Goal: Use online tool/utility: Utilize a website feature to perform a specific function

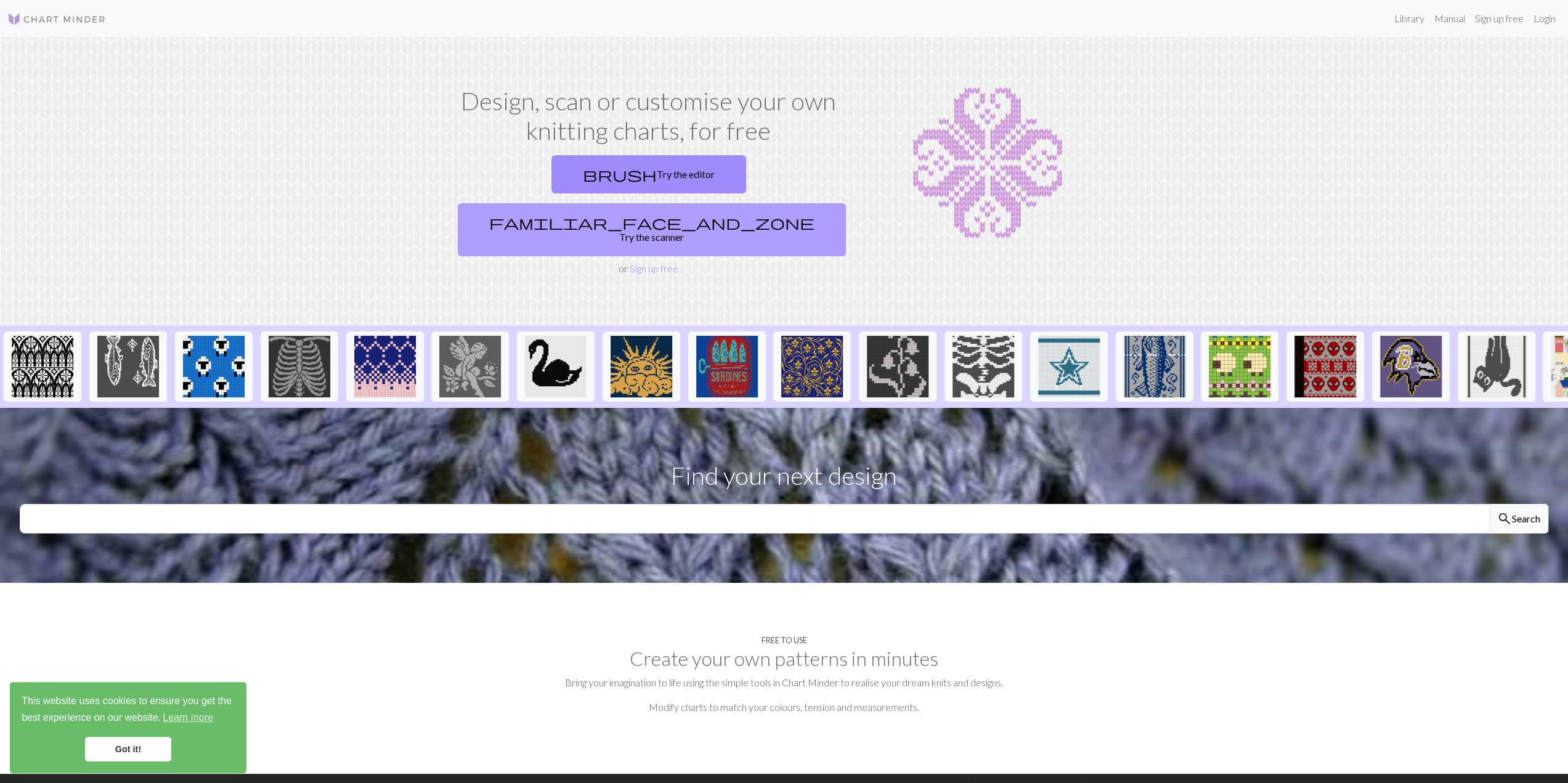
click at [721, 203] on link "familiar_face_and_zone Try the scanner" at bounding box center [652, 230] width 388 height 53
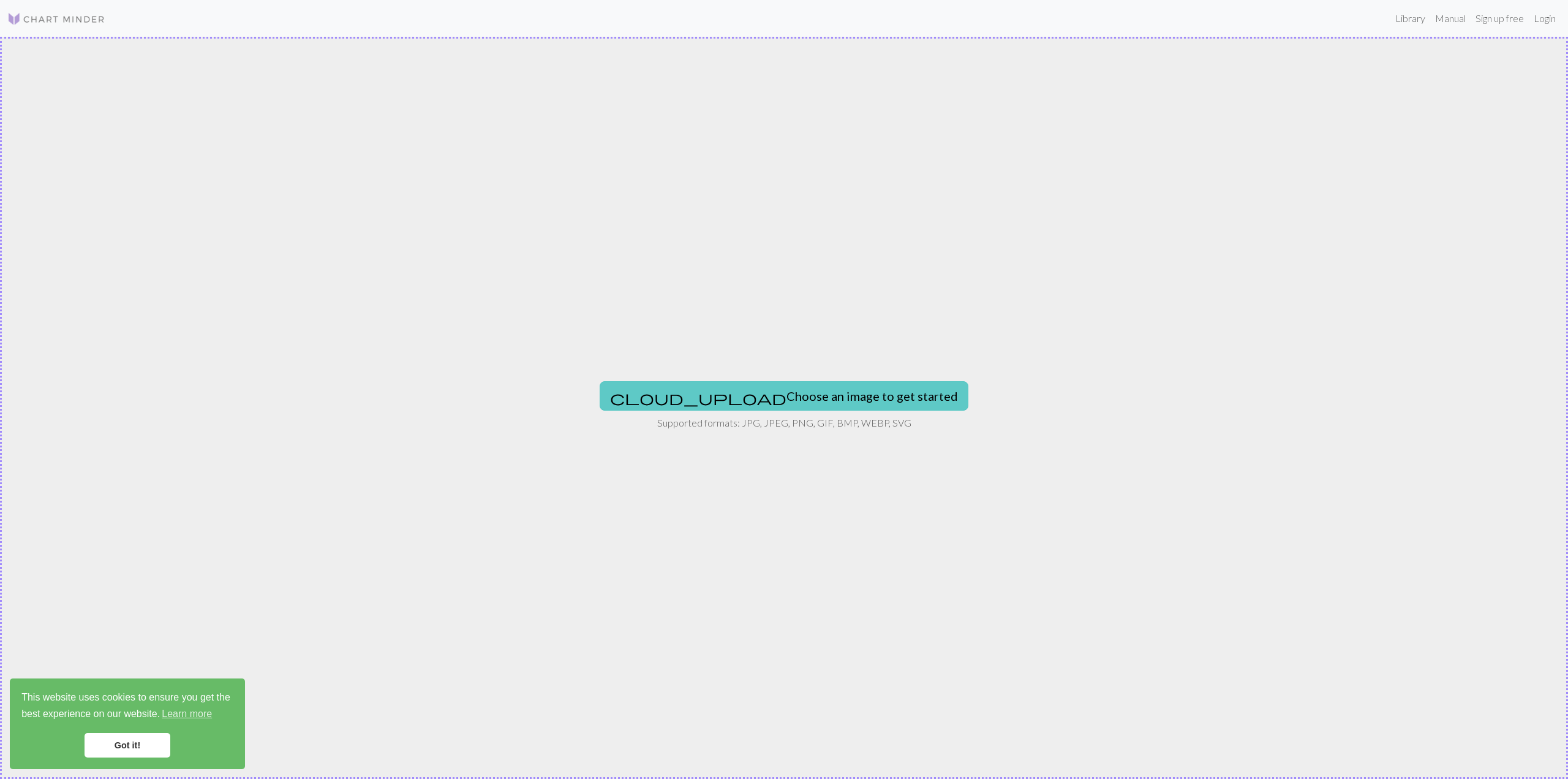
click at [785, 393] on button "cloud_upload Choose an image to get started" at bounding box center [784, 395] width 369 height 29
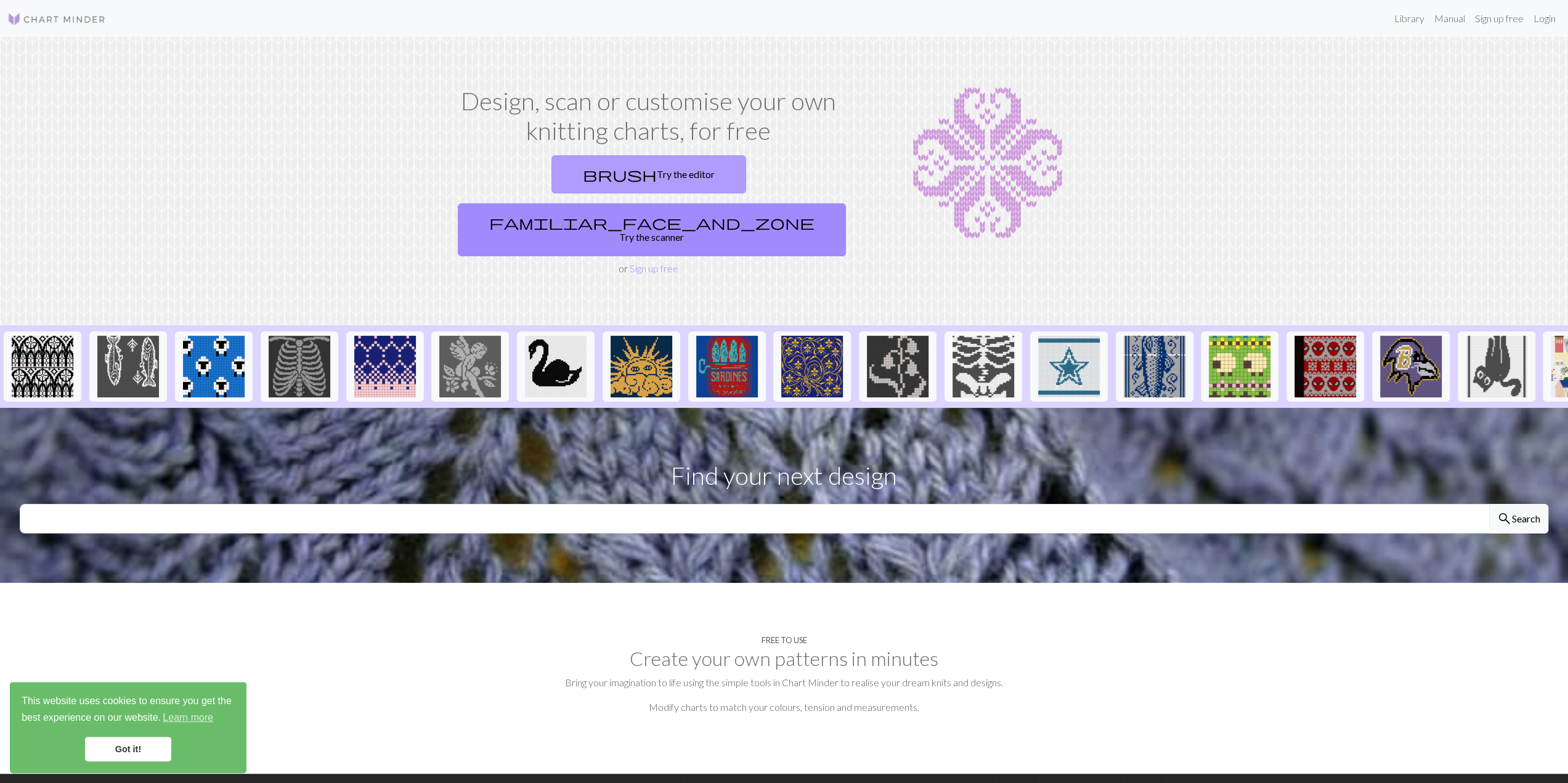
click at [593, 185] on link "brush Try the editor" at bounding box center [648, 174] width 195 height 38
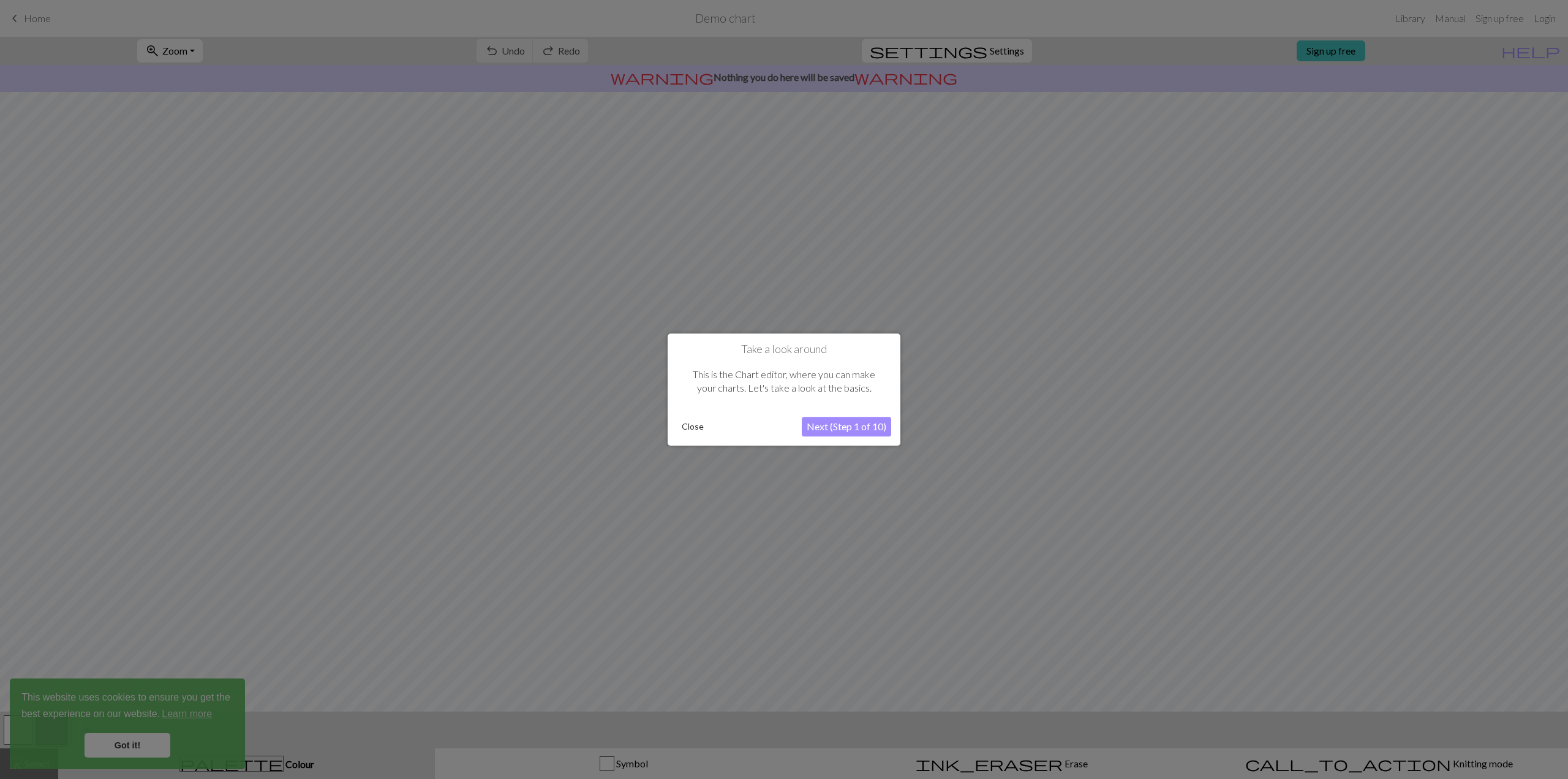
click at [686, 427] on button "Close" at bounding box center [693, 427] width 32 height 19
